Goal: Information Seeking & Learning: Learn about a topic

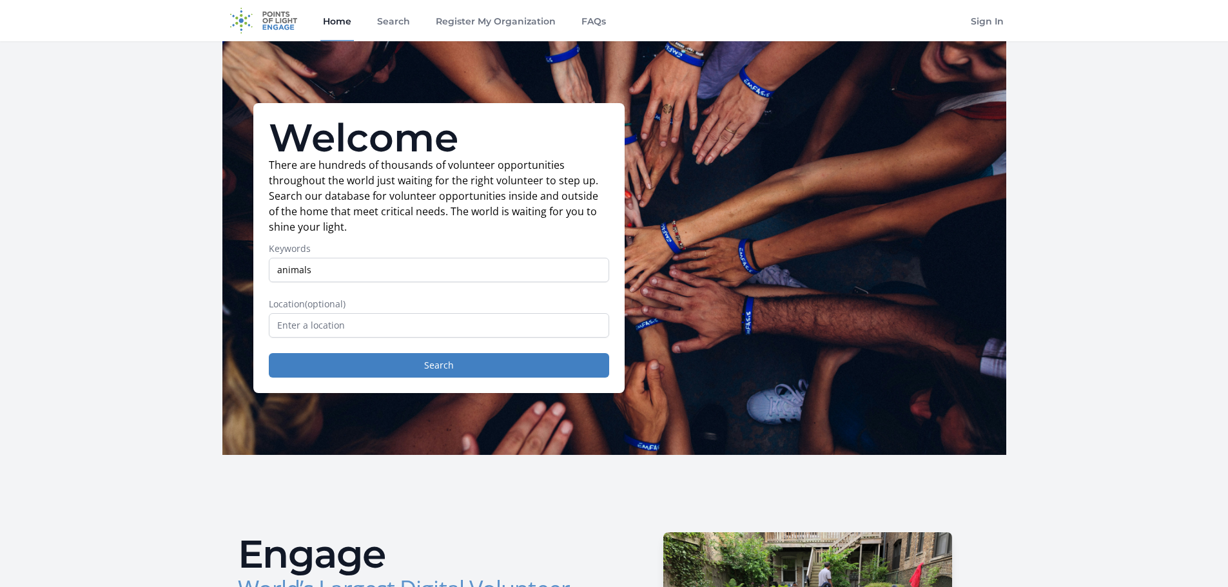
type input "animals"
click at [340, 324] on input "text" at bounding box center [439, 325] width 340 height 24
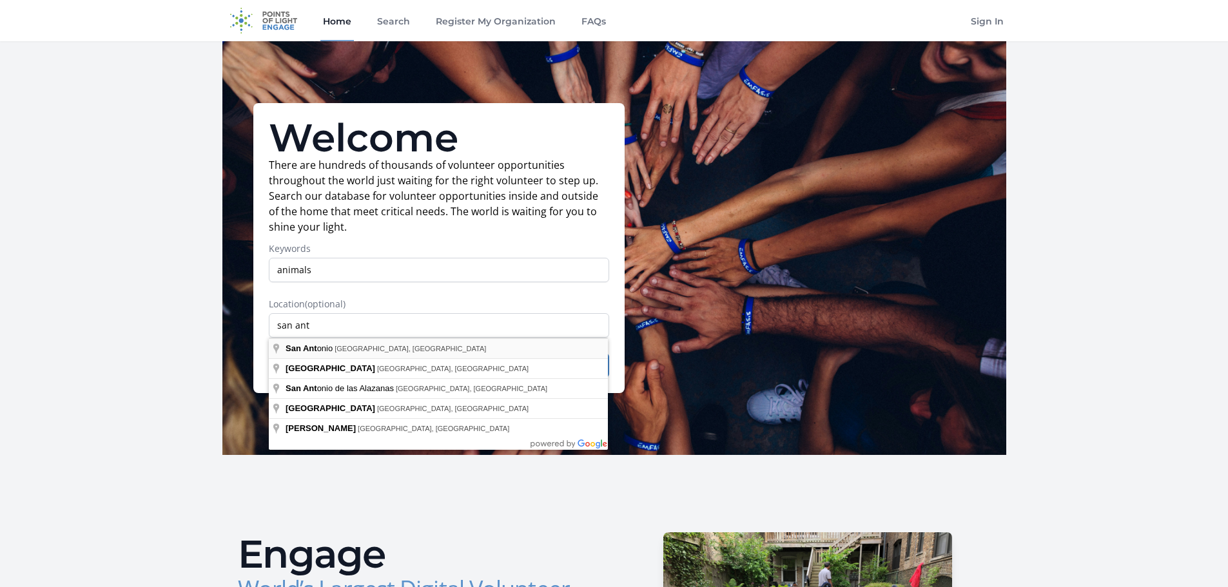
type input "San Antonio, TX, USA"
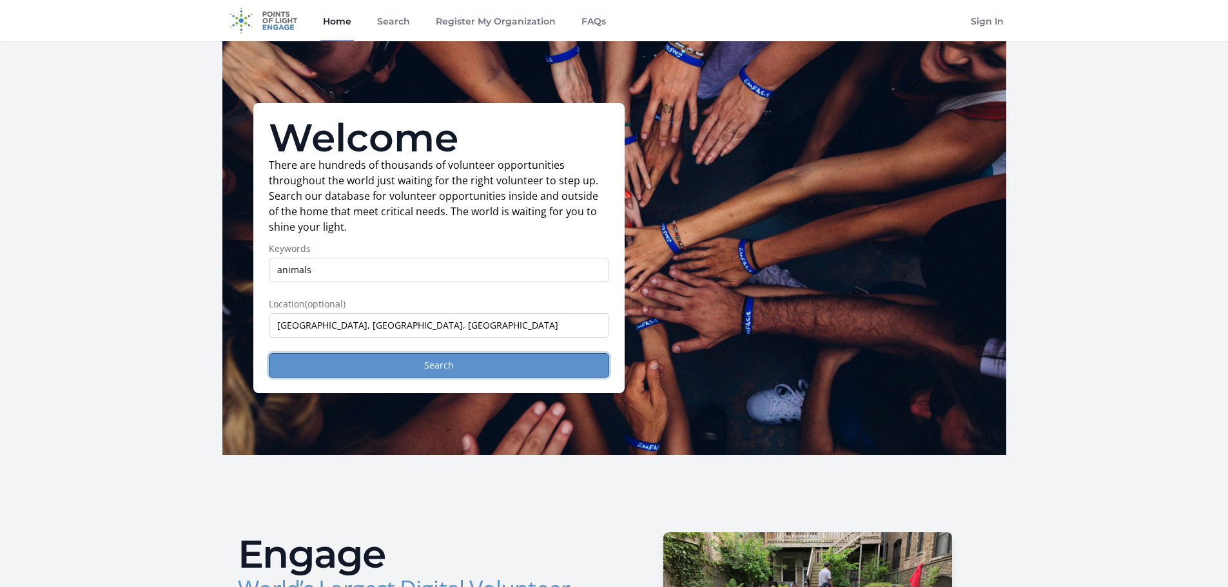
click at [372, 355] on button "Search" at bounding box center [439, 365] width 340 height 24
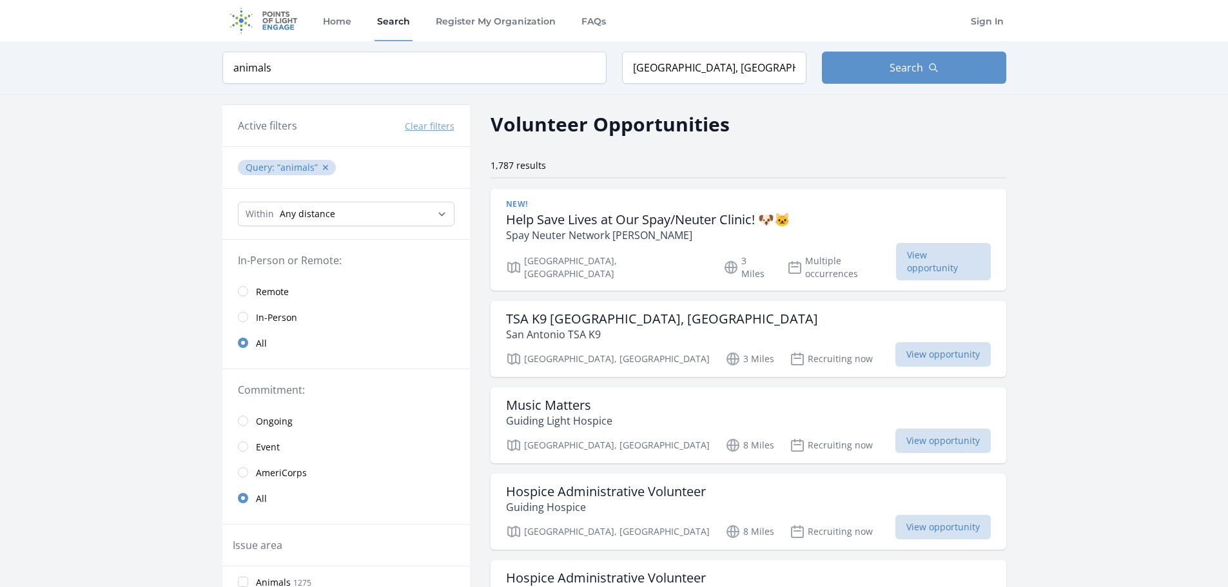
click at [269, 319] on span "In-Person" at bounding box center [276, 317] width 41 height 13
click at [633, 207] on div "New!" at bounding box center [648, 204] width 284 height 10
click at [596, 348] on div "[GEOGRAPHIC_DATA], [GEOGRAPHIC_DATA] 3 Miles Recruiting now View opportunity" at bounding box center [748, 357] width 485 height 19
click at [544, 327] on p "San Antonio TSA K9" at bounding box center [662, 334] width 312 height 15
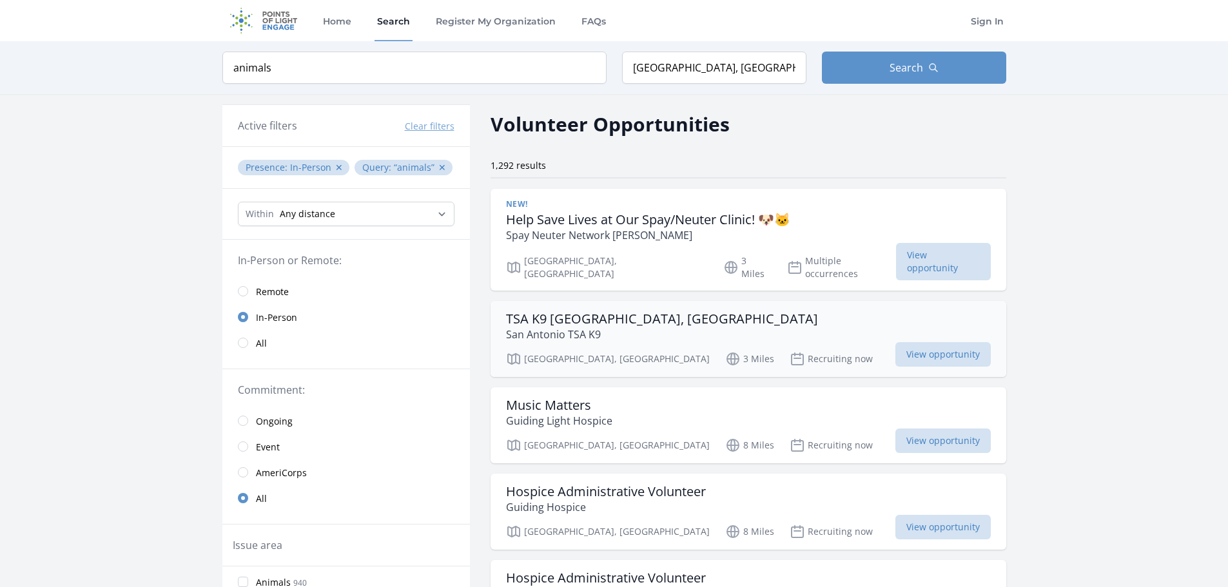
click at [542, 329] on p "San Antonio TSA K9" at bounding box center [662, 334] width 312 height 15
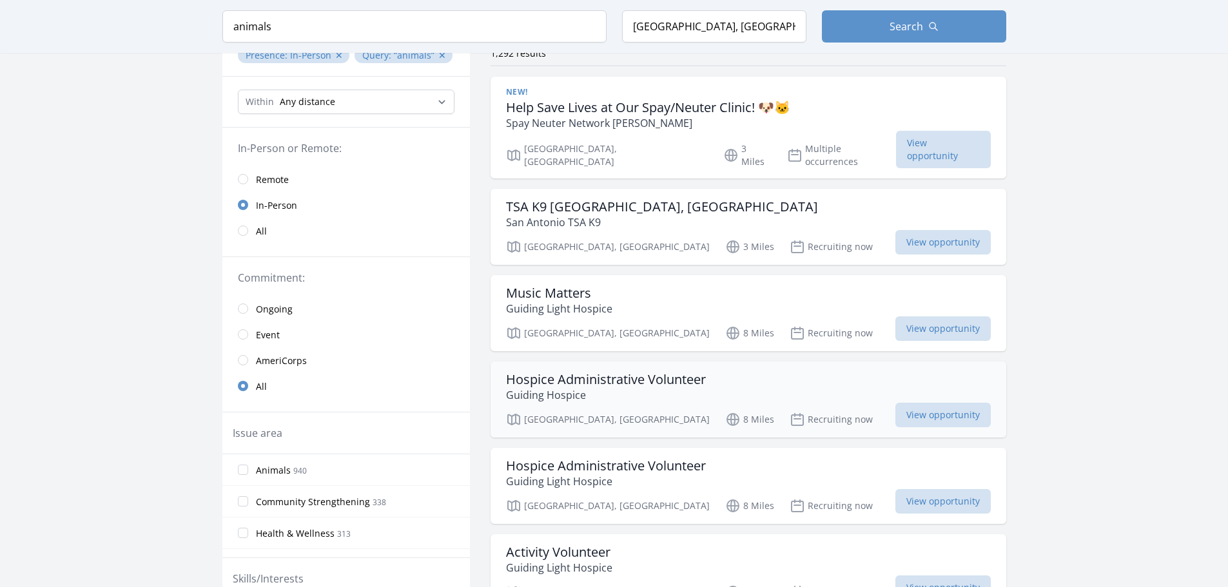
scroll to position [129, 0]
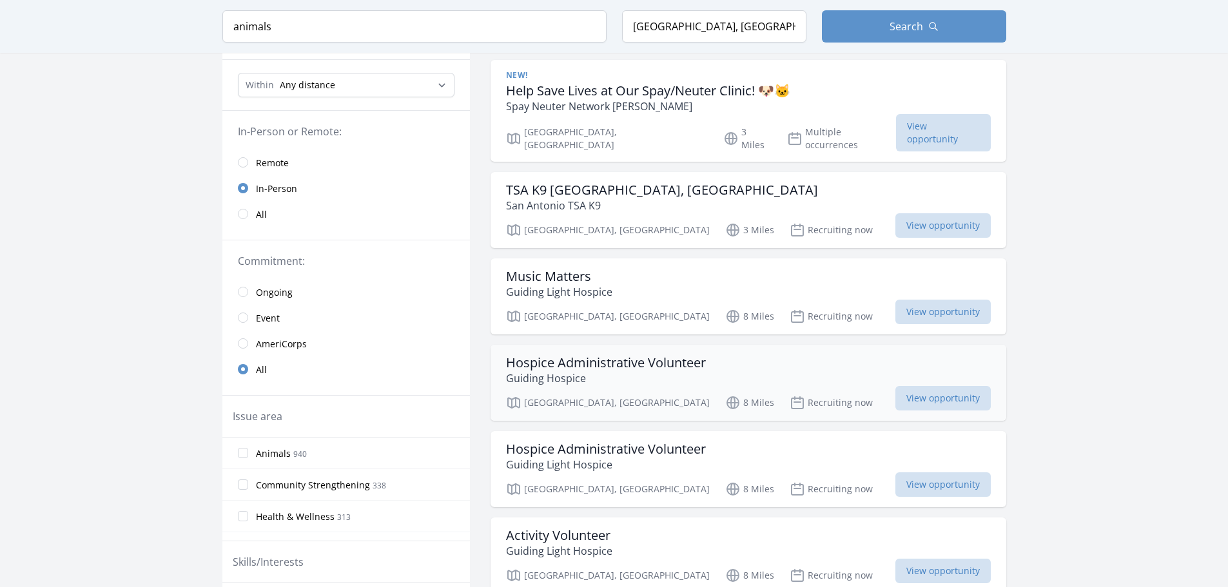
click at [622, 391] on div "[GEOGRAPHIC_DATA], [GEOGRAPHIC_DATA] 8 Miles Recruiting now View opportunity" at bounding box center [748, 400] width 485 height 19
click at [669, 99] on p "Spay Neuter Network [PERSON_NAME]" at bounding box center [648, 106] width 284 height 15
